Goal: Book appointment/travel/reservation

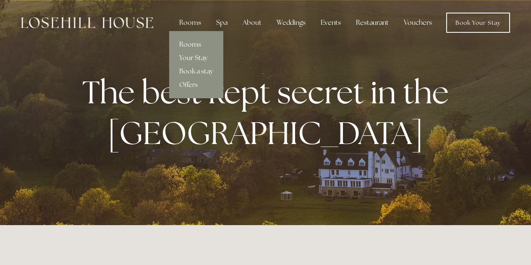
click at [194, 44] on link "Rooms" at bounding box center [196, 44] width 54 height 13
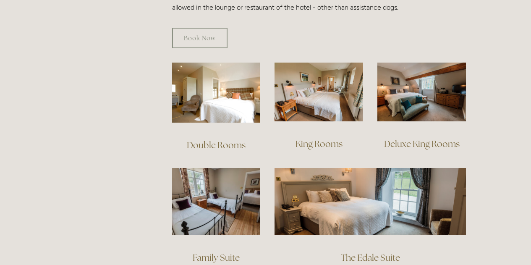
scroll to position [587, 0]
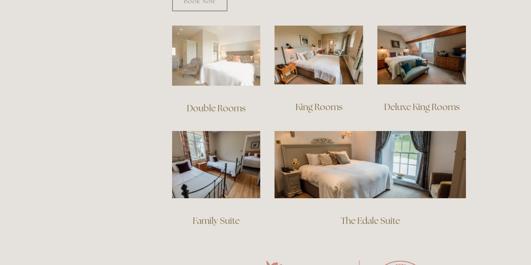
click at [203, 59] on img at bounding box center [216, 56] width 88 height 60
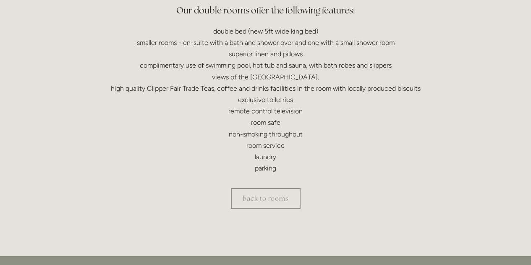
scroll to position [294, 0]
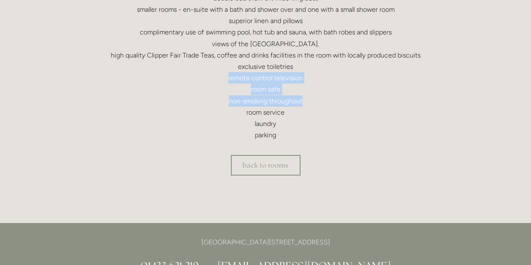
drag, startPoint x: 319, startPoint y: 78, endPoint x: 322, endPoint y: 104, distance: 26.6
click at [322, 104] on p "double bed (new 5ft wide king bed) smaller rooms - en-suite with a bath and sho…" at bounding box center [265, 66] width 401 height 148
click at [279, 166] on link "back to rooms" at bounding box center [266, 165] width 70 height 21
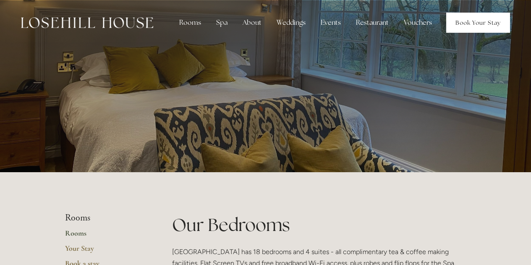
click at [462, 21] on link "Book Your Stay" at bounding box center [478, 23] width 64 height 20
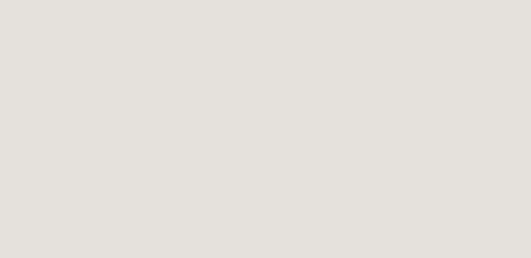
scroll to position [339, 0]
